Goal: Information Seeking & Learning: Understand process/instructions

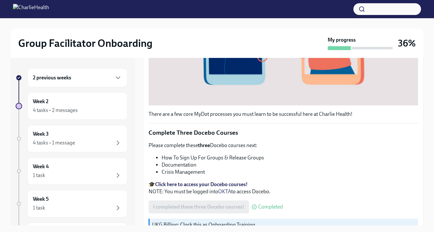
scroll to position [258, 0]
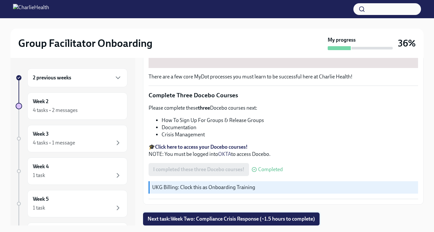
click at [166, 219] on span "Next task : Week Two: Compliance Crisis Response (~1.5 hours to complete)" at bounding box center [231, 219] width 167 height 7
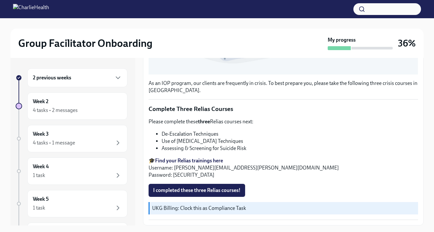
scroll to position [12, 0]
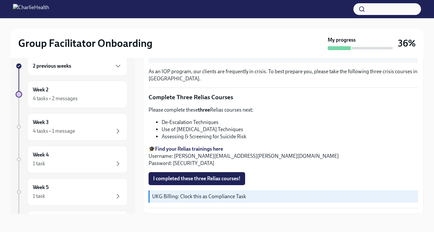
click at [187, 148] on strong "Find your Relias trainings here" at bounding box center [189, 149] width 68 height 6
drag, startPoint x: 223, startPoint y: 123, endPoint x: 163, endPoint y: 119, distance: 60.9
click at [163, 119] on li "De-Escalation Techniques" at bounding box center [290, 122] width 257 height 7
copy li "De-Escalation Techniques"
click at [211, 117] on div "Please complete these three Relias courses next: De-Escalation Techniques Use o…" at bounding box center [284, 136] width 270 height 60
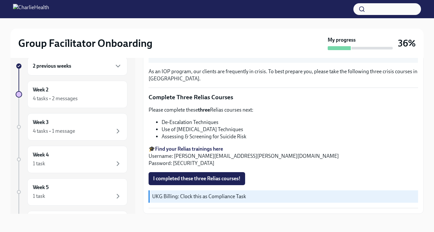
drag, startPoint x: 244, startPoint y: 130, endPoint x: 162, endPoint y: 131, distance: 82.3
click at [162, 131] on li "Use of [MEDICAL_DATA] Techniques" at bounding box center [290, 129] width 257 height 7
copy li "Use of [MEDICAL_DATA] Techniques"
drag, startPoint x: 242, startPoint y: 136, endPoint x: 170, endPoint y: 138, distance: 72.5
click at [170, 138] on li "Assessing & Screening for Suicide Risk" at bounding box center [290, 136] width 257 height 7
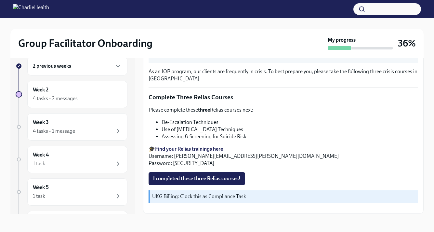
click at [244, 138] on li "Assessing & Screening for Suicide Risk" at bounding box center [290, 136] width 257 height 7
drag, startPoint x: 249, startPoint y: 138, endPoint x: 158, endPoint y: 139, distance: 90.7
click at [162, 139] on li "Assessing & Screening for Suicide Risk" at bounding box center [290, 136] width 257 height 7
copy li "Assessing & Screening for Suicide Risk"
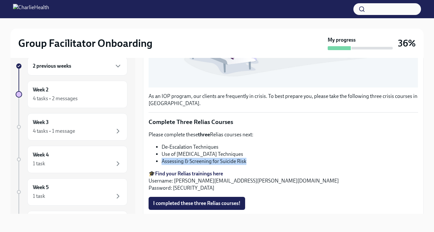
scroll to position [233, 0]
